Goal: Navigation & Orientation: Find specific page/section

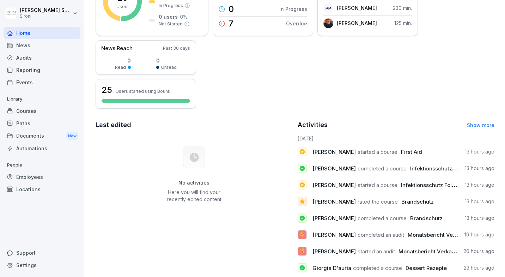
scroll to position [92, 0]
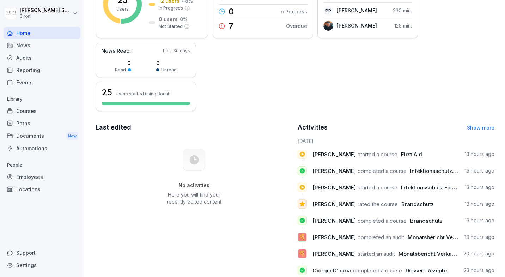
click at [30, 72] on div "Reporting" at bounding box center [42, 70] width 77 height 12
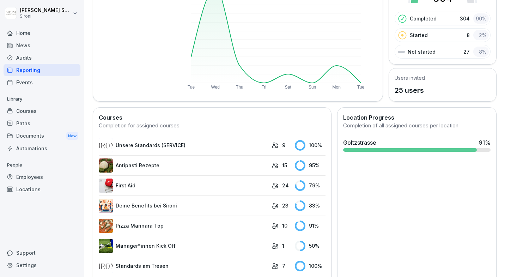
scroll to position [69, 0]
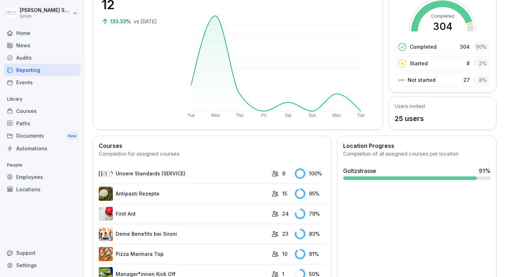
click at [34, 176] on div "Employees" at bounding box center [42, 177] width 77 height 12
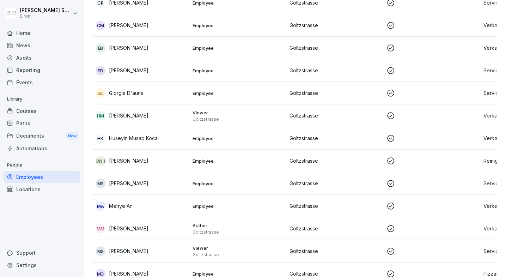
scroll to position [370, 0]
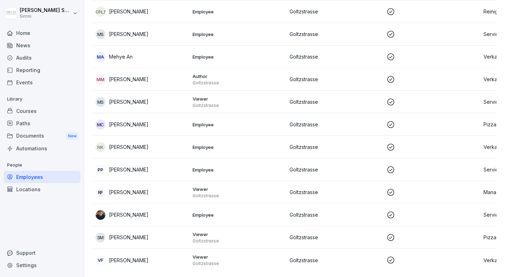
click at [32, 73] on div "Reporting" at bounding box center [42, 70] width 77 height 12
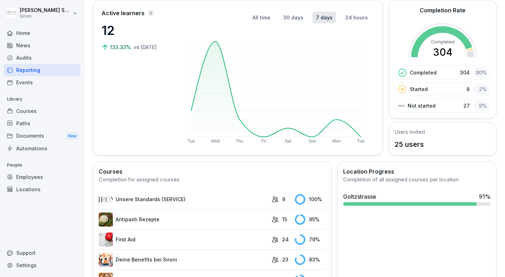
click at [32, 114] on div "Courses" at bounding box center [42, 111] width 77 height 12
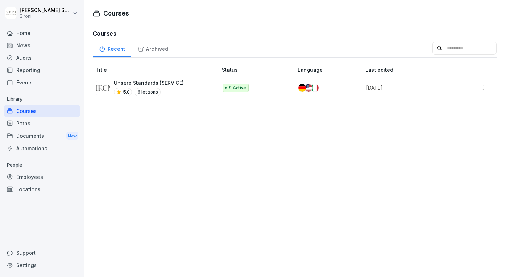
click at [33, 176] on div "Locations" at bounding box center [42, 189] width 77 height 12
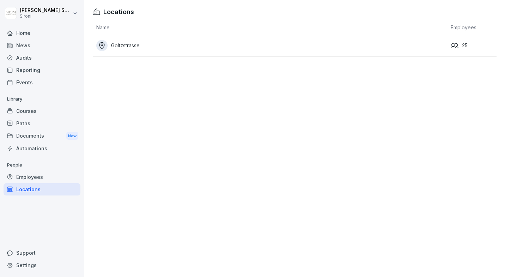
click at [122, 48] on div "Goltzstrasse" at bounding box center [271, 45] width 351 height 11
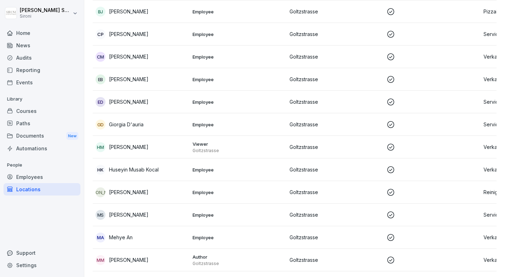
scroll to position [200, 0]
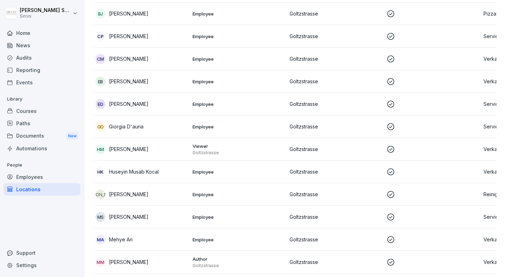
click at [42, 70] on div "Reporting" at bounding box center [42, 70] width 77 height 12
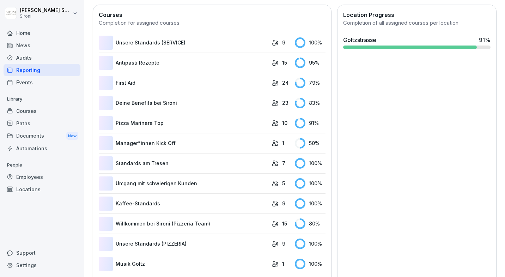
scroll to position [43, 0]
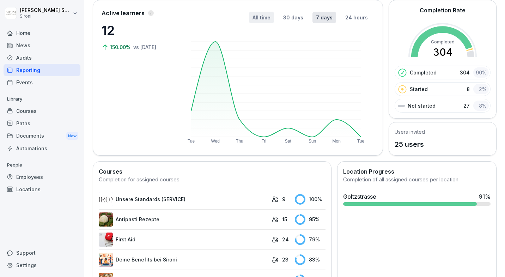
click at [261, 18] on button "All time" at bounding box center [261, 18] width 25 height 12
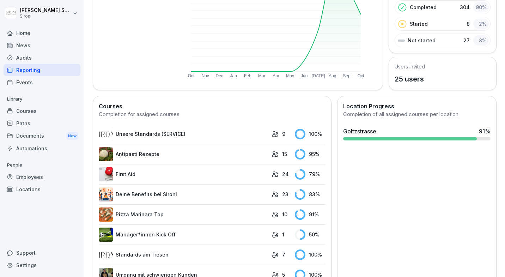
scroll to position [0, 0]
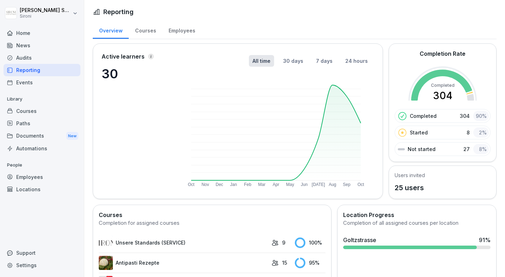
click at [180, 31] on div "Employees" at bounding box center [181, 30] width 39 height 18
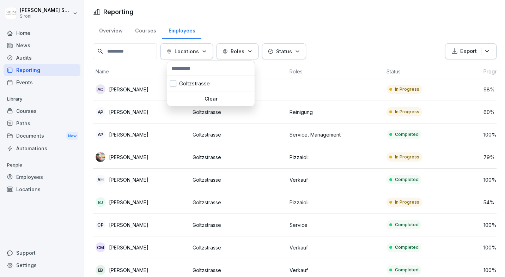
click at [207, 53] on icon "button" at bounding box center [204, 51] width 5 height 5
click at [177, 82] on div "Goltzstrasse" at bounding box center [210, 83] width 87 height 15
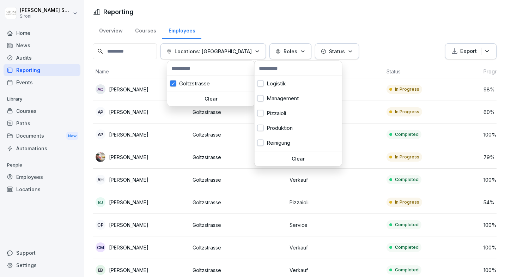
click at [300, 50] on icon "button" at bounding box center [302, 51] width 5 height 5
click at [263, 111] on div "Pizzaioli" at bounding box center [297, 113] width 87 height 15
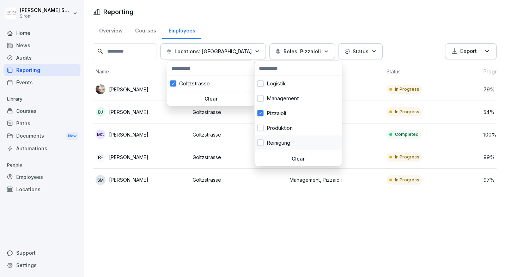
click at [261, 144] on button "button" at bounding box center [260, 143] width 6 height 6
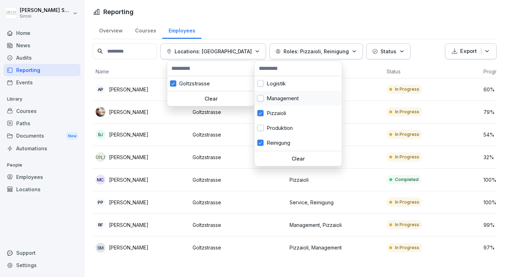
click at [260, 100] on button "button" at bounding box center [260, 98] width 6 height 6
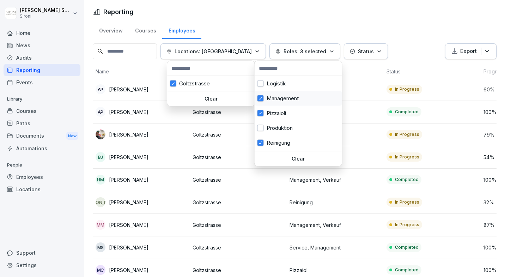
click at [261, 99] on button "button" at bounding box center [260, 98] width 6 height 6
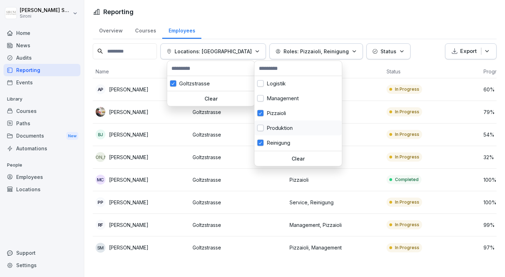
click at [259, 131] on div "Produktion" at bounding box center [297, 128] width 87 height 15
click at [261, 128] on button "button" at bounding box center [260, 128] width 6 height 6
click at [261, 84] on button "button" at bounding box center [260, 83] width 6 height 6
click at [261, 97] on button "button" at bounding box center [260, 98] width 6 height 6
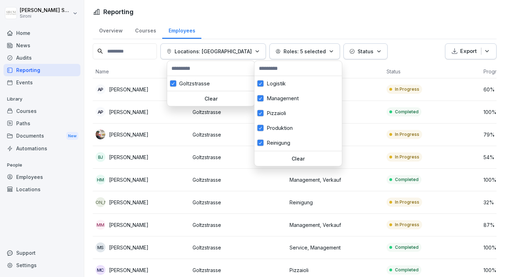
click at [395, 50] on html "Michele Sgubbi Sironi Home News Audits Reporting Events Library Courses Paths D…" at bounding box center [252, 138] width 505 height 277
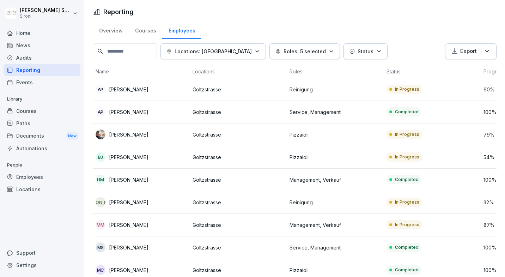
click at [396, 49] on html "Michele Sgubbi Sironi Home News Audits Reporting Events Library Courses Paths D…" at bounding box center [252, 138] width 505 height 277
click at [299, 47] on button "Roles: 5 selected" at bounding box center [304, 51] width 70 height 16
click at [299, 48] on p "Roles: 5 selected" at bounding box center [304, 51] width 42 height 7
click at [357, 49] on p "Status" at bounding box center [365, 51] width 16 height 7
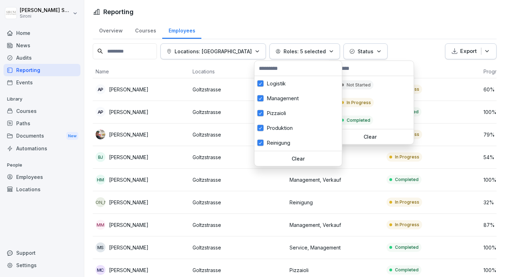
click at [304, 55] on button "Roles: 5 selected" at bounding box center [304, 51] width 70 height 16
click at [265, 144] on div "Reinigung" at bounding box center [297, 142] width 87 height 15
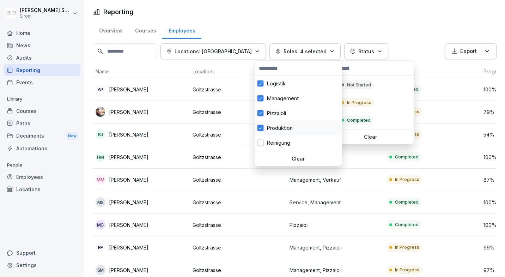
click at [262, 129] on button "button" at bounding box center [260, 128] width 6 height 6
click at [261, 118] on div "Pizzaioli" at bounding box center [297, 113] width 87 height 15
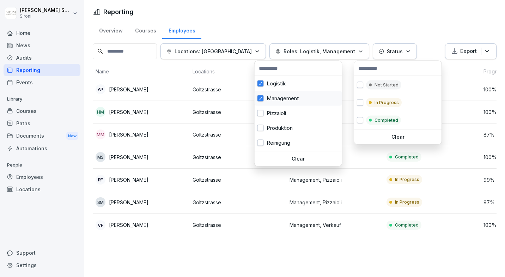
click at [260, 96] on button "button" at bounding box center [260, 98] width 6 height 6
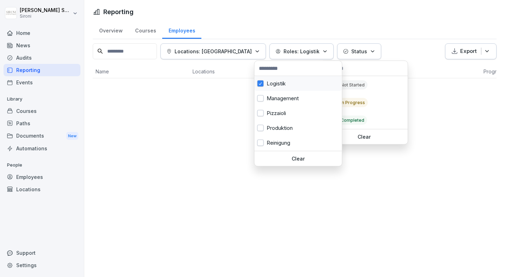
click at [259, 85] on button "button" at bounding box center [260, 83] width 6 height 6
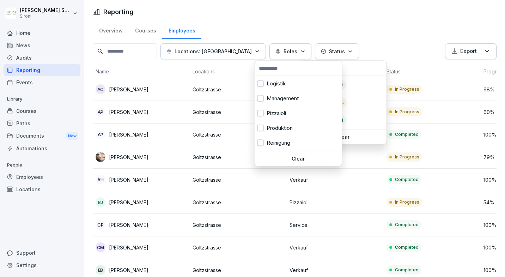
click at [356, 33] on html "Michele Sgubbi Sironi Home News Audits Reporting Events Library Courses Paths D…" at bounding box center [252, 138] width 505 height 277
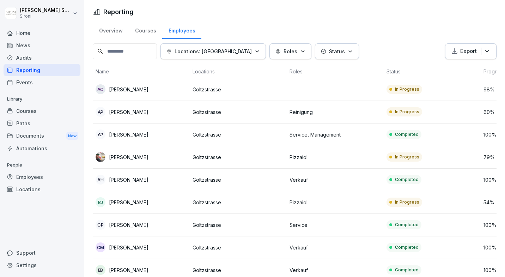
click at [377, 32] on html "Michele Sgubbi Sironi Home News Audits Reporting Events Library Courses Paths D…" at bounding box center [252, 138] width 505 height 277
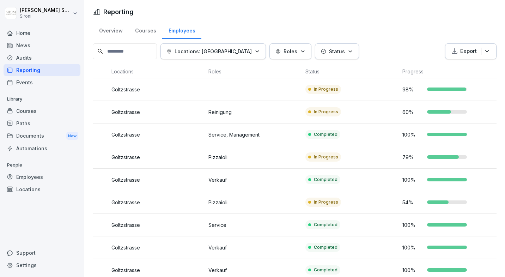
click at [31, 113] on div "Courses" at bounding box center [42, 111] width 77 height 12
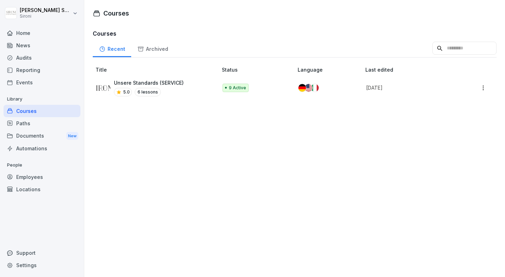
click at [43, 131] on div "Documents New" at bounding box center [42, 135] width 77 height 13
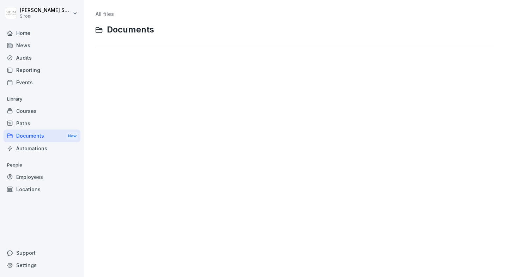
click at [31, 149] on div "Automations" at bounding box center [42, 148] width 77 height 12
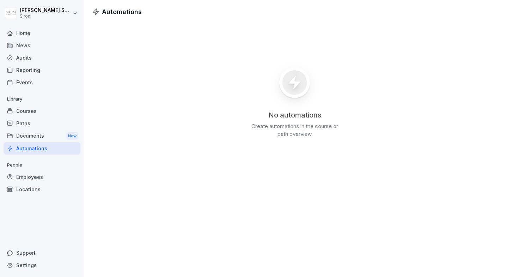
click at [33, 174] on div "Employees" at bounding box center [42, 177] width 77 height 12
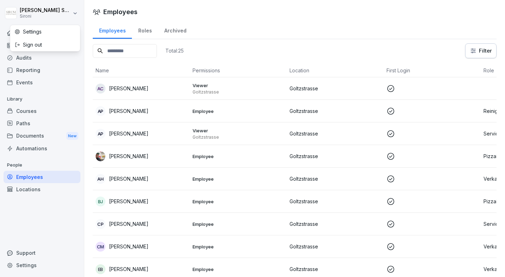
click at [73, 16] on html "Michele Sgubbi Sironi Home News Audits Reporting Events Library Courses Paths D…" at bounding box center [252, 138] width 505 height 277
click at [68, 98] on html "Michele Sgubbi Sironi Home News Audits Reporting Events Library Courses Paths D…" at bounding box center [252, 138] width 505 height 277
click at [30, 32] on div "Home" at bounding box center [42, 33] width 77 height 12
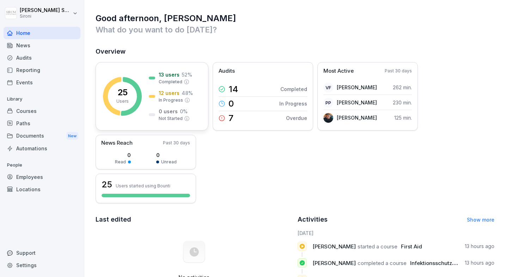
click at [127, 92] on div "25 Users" at bounding box center [122, 96] width 12 height 16
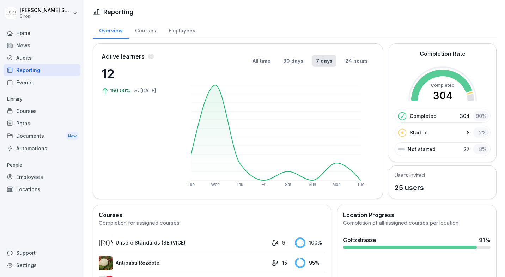
click at [436, 90] on rect at bounding box center [442, 100] width 68 height 68
click at [411, 176] on div "Users invited 25 users" at bounding box center [409, 181] width 30 height 21
click at [99, 14] on icon at bounding box center [96, 12] width 6 height 6
click at [27, 109] on div "Courses" at bounding box center [42, 111] width 77 height 12
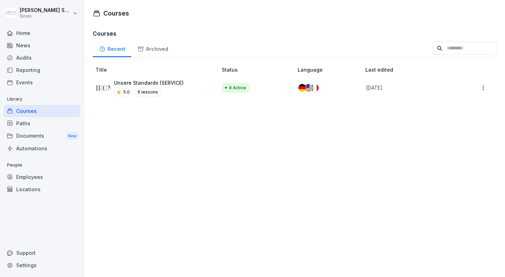
click at [164, 84] on p "Unsere Standards (SERVICE)" at bounding box center [149, 82] width 70 height 7
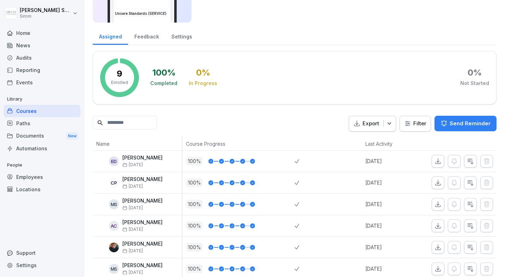
scroll to position [136, 0]
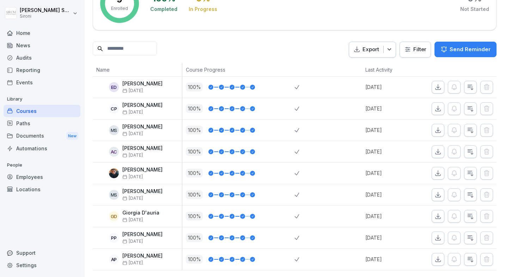
click at [471, 129] on icon "button" at bounding box center [470, 130] width 5 height 5
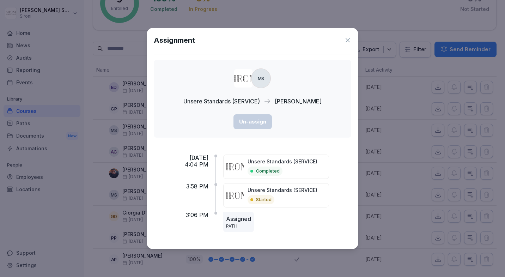
click at [346, 41] on icon at bounding box center [347, 40] width 4 height 4
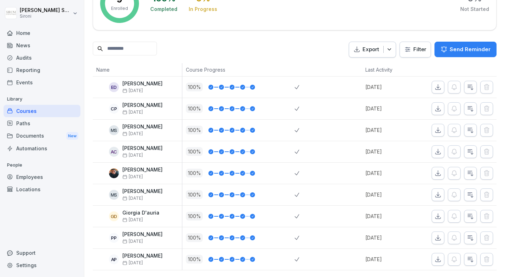
scroll to position [0, 0]
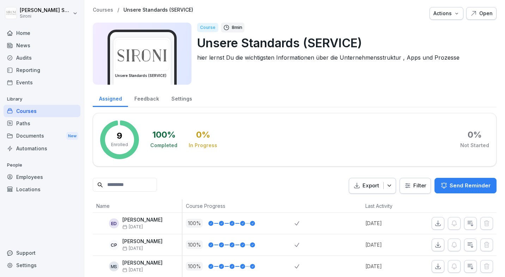
click at [158, 103] on div "Feedback" at bounding box center [146, 98] width 37 height 18
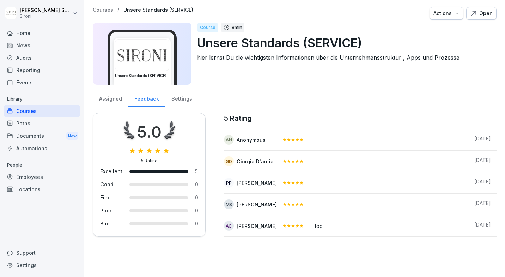
click at [178, 97] on div "Settings" at bounding box center [181, 98] width 33 height 18
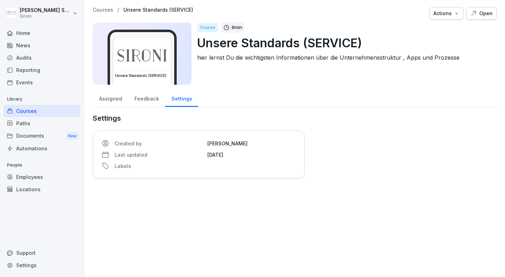
click at [123, 97] on div "Assigned" at bounding box center [110, 98] width 35 height 18
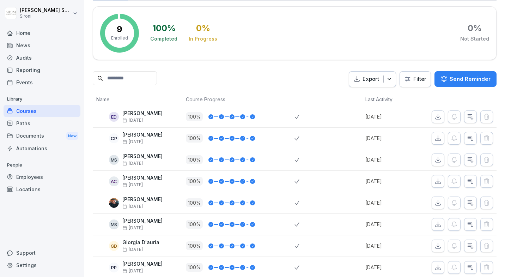
scroll to position [136, 0]
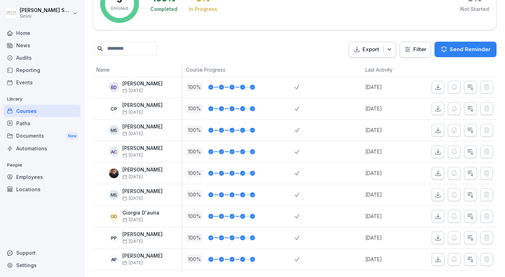
click at [393, 49] on icon "button" at bounding box center [389, 49] width 7 height 7
click at [408, 69] on div "Assigned Feedback Settings 9 Enrolled 100 % Completed 0 % In Progress 0 % Not S…" at bounding box center [294, 111] width 403 height 317
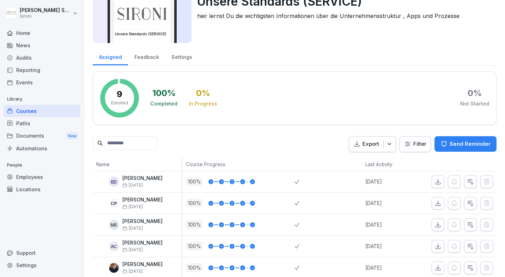
scroll to position [0, 0]
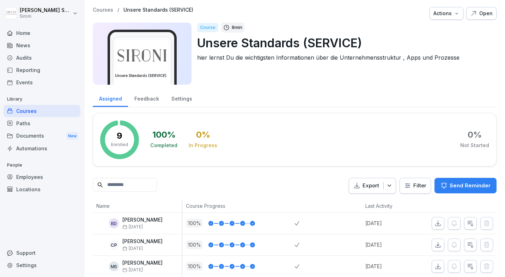
click at [38, 109] on div "Courses" at bounding box center [42, 111] width 77 height 12
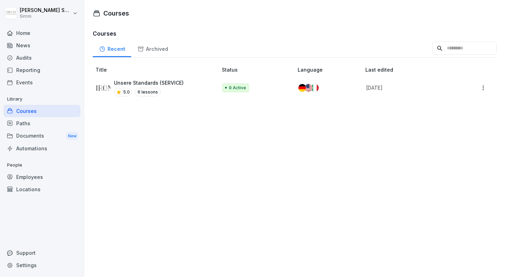
click at [147, 48] on div "Archived" at bounding box center [152, 48] width 43 height 18
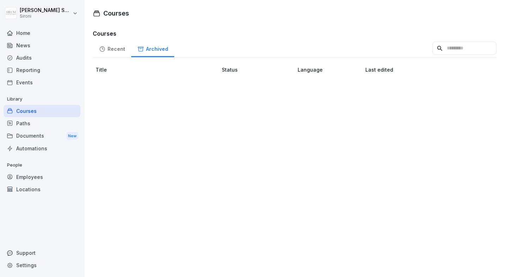
click at [116, 51] on div "Recent" at bounding box center [112, 48] width 38 height 18
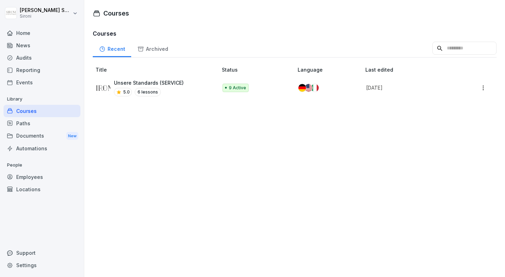
click at [198, 93] on div "Unsere Standards (SERVICE) 5.0 6 lessons" at bounding box center [153, 87] width 114 height 17
